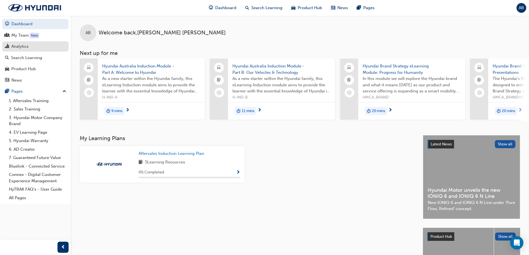
click at [34, 47] on div "Analytics" at bounding box center [35, 46] width 61 height 7
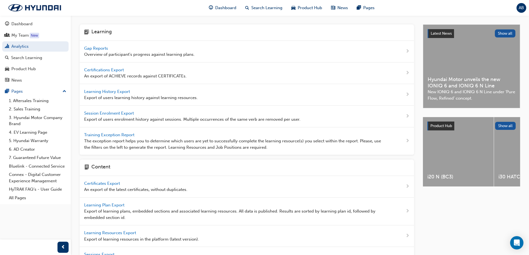
click at [104, 45] on div "Gap Reports Overview of participant's progress against learning plans." at bounding box center [139, 51] width 110 height 12
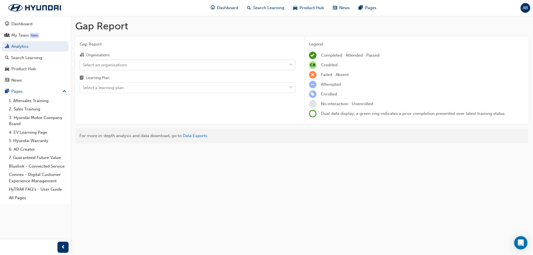
click at [111, 65] on div "Select an organisations" at bounding box center [105, 65] width 44 height 6
click at [83, 65] on input "Organisations Select an organisations" at bounding box center [83, 64] width 1 height 5
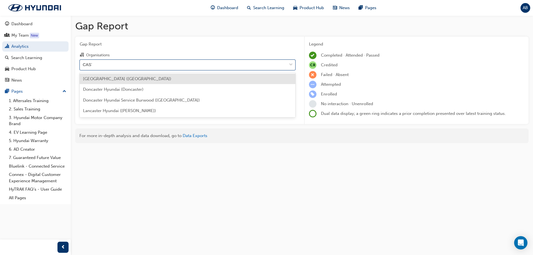
type input "CASTL"
click at [113, 77] on span "[GEOGRAPHIC_DATA] ([GEOGRAPHIC_DATA])" at bounding box center [127, 78] width 88 height 5
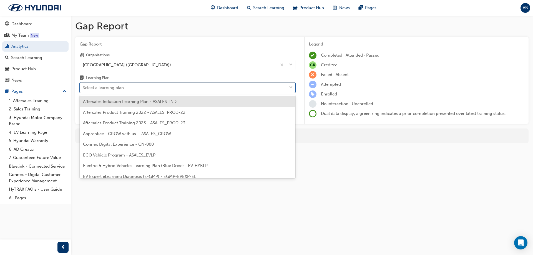
click at [120, 88] on div "Select a learning plan" at bounding box center [103, 88] width 41 height 6
click at [83, 88] on input "Learning Plan option Aftersales Induction Learning Plan - ASALES_IND focused, 1…" at bounding box center [83, 87] width 1 height 5
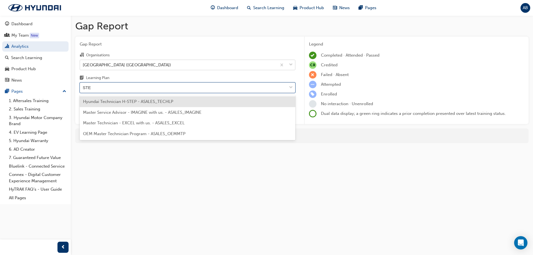
type input "STEP"
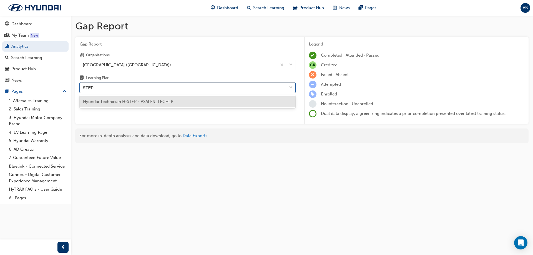
click at [120, 102] on span "Hyundai Technician H-STEP - ASALES_TECHLP" at bounding box center [128, 101] width 90 height 5
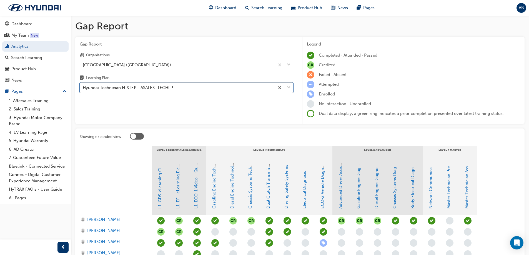
scroll to position [55, 0]
